Goal: Task Accomplishment & Management: Use online tool/utility

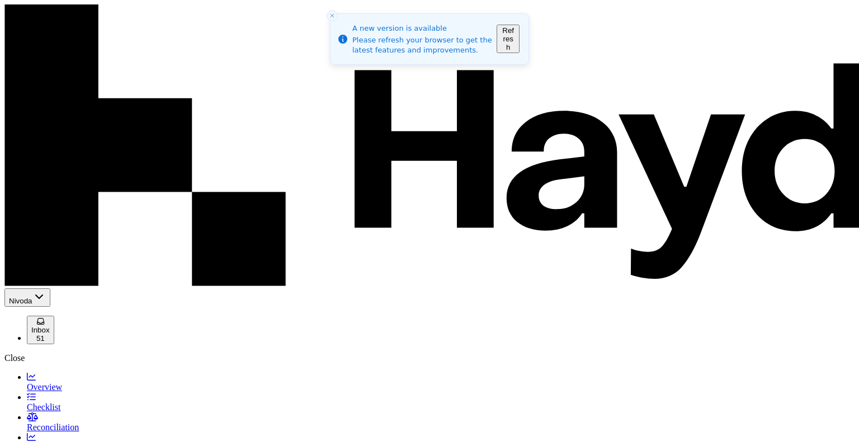
click at [58, 423] on span "Reconciliation" at bounding box center [53, 428] width 52 height 10
click at [519, 37] on button "Refresh" at bounding box center [507, 39] width 23 height 29
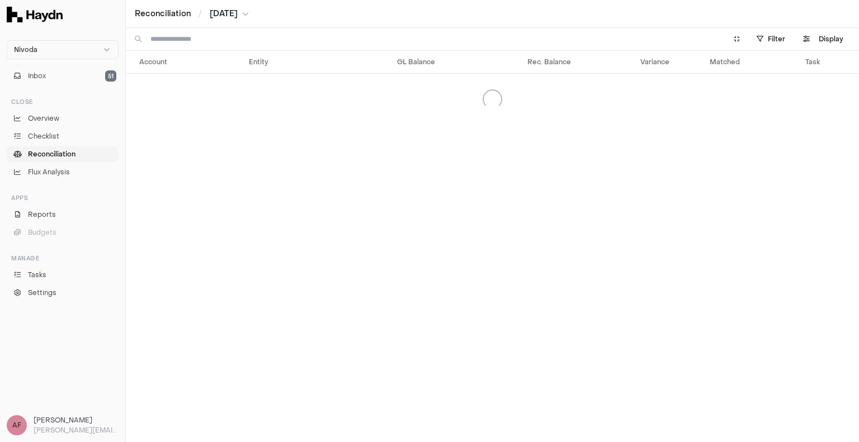
click at [198, 44] on input at bounding box center [431, 39] width 562 height 22
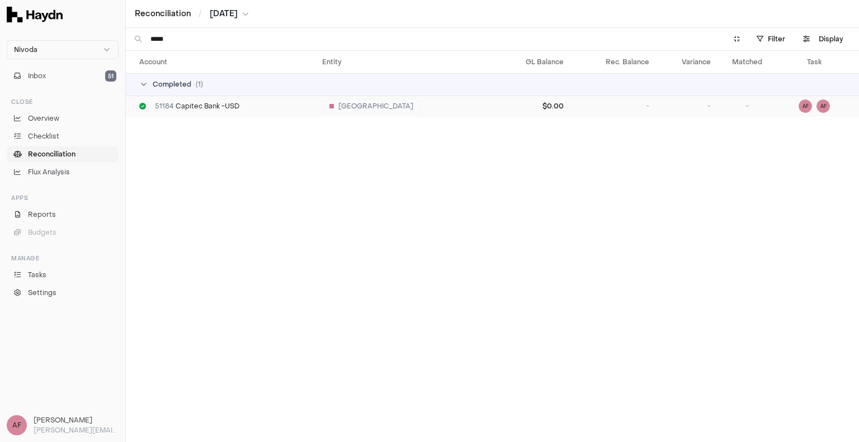
type input "*****"
click at [492, 111] on td "$0.00" at bounding box center [530, 106] width 76 height 21
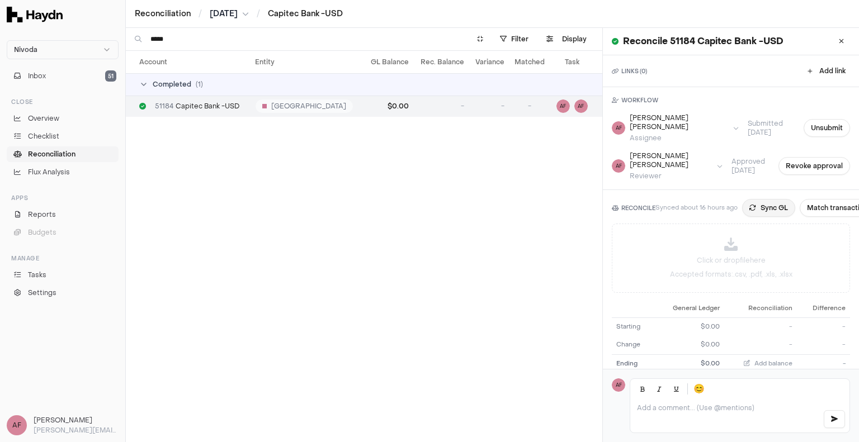
click at [774, 199] on button "Sync GL" at bounding box center [768, 208] width 53 height 18
click at [55, 73] on button "Inbox 51" at bounding box center [63, 76] width 112 height 16
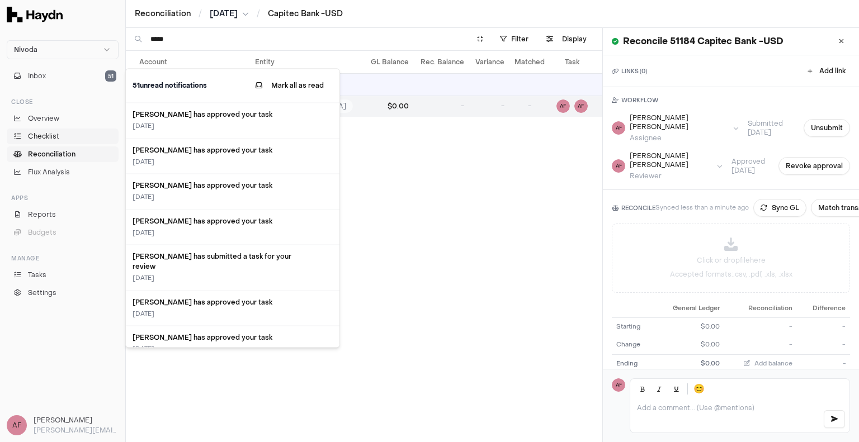
click at [45, 136] on span "Checklist" at bounding box center [43, 136] width 31 height 10
